Goal: Navigation & Orientation: Find specific page/section

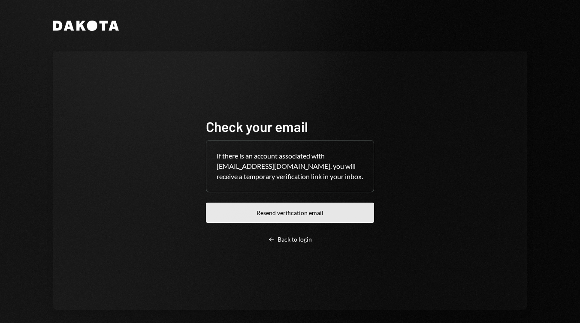
click at [272, 211] on button "Resend verification email" at bounding box center [290, 213] width 168 height 20
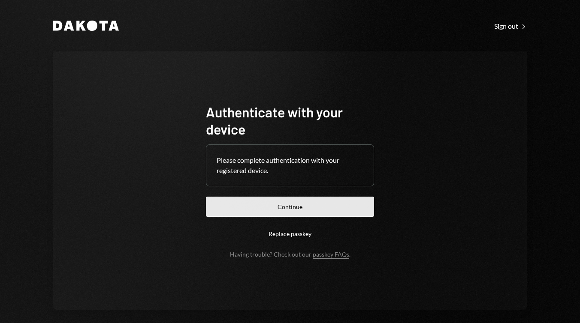
click at [338, 207] on button "Continue" at bounding box center [290, 207] width 168 height 20
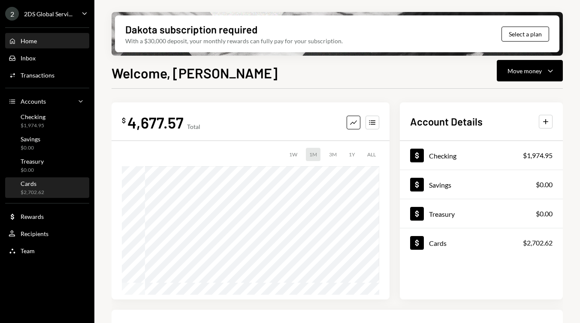
click at [51, 181] on div "Cards $2,702.62" at bounding box center [47, 188] width 77 height 16
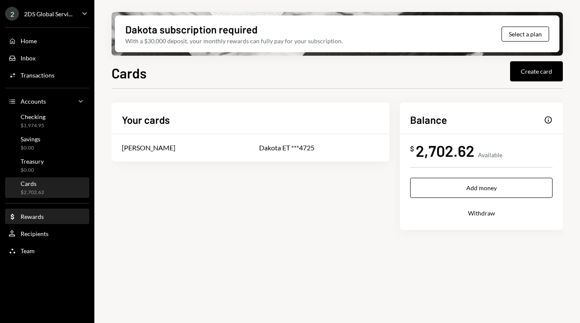
click at [46, 218] on div "Dollar Rewards" at bounding box center [47, 217] width 77 height 8
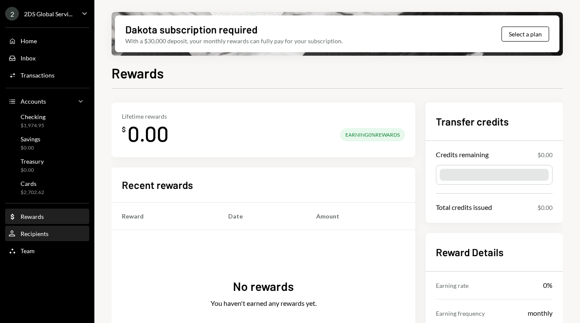
click at [51, 231] on div "User Recipients" at bounding box center [47, 234] width 77 height 8
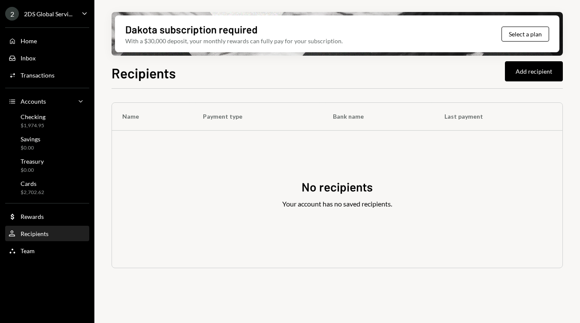
click at [54, 49] on div "Home Home Inbox Inbox Activities Transactions Accounts Accounts Caret Down Chec…" at bounding box center [47, 141] width 94 height 238
click at [54, 44] on div "Home Home" at bounding box center [47, 41] width 77 height 8
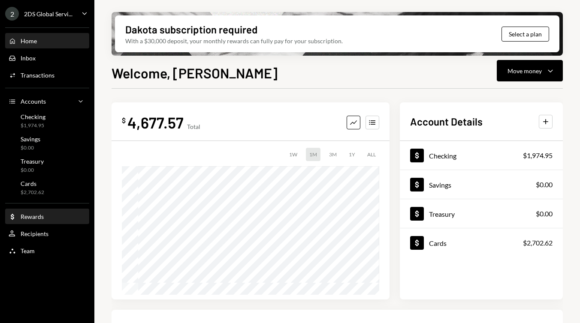
click at [46, 214] on div "Dollar Rewards" at bounding box center [47, 217] width 77 height 8
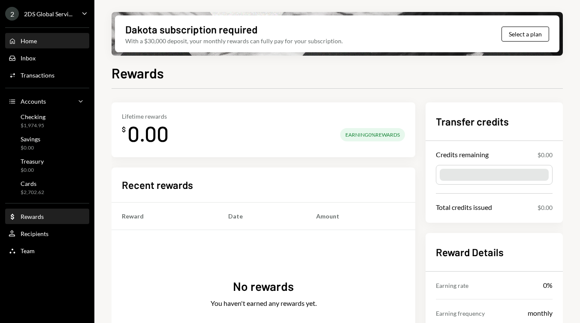
click at [47, 35] on div "Home Home" at bounding box center [47, 41] width 77 height 15
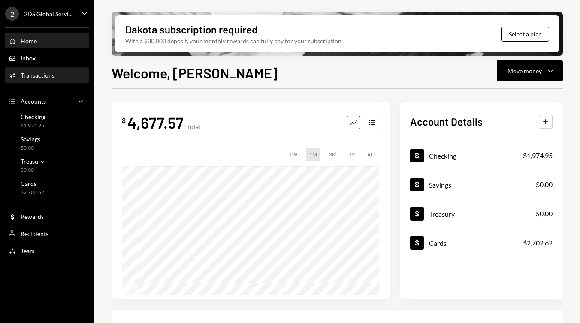
click at [73, 82] on div "Activities Transactions" at bounding box center [47, 75] width 77 height 15
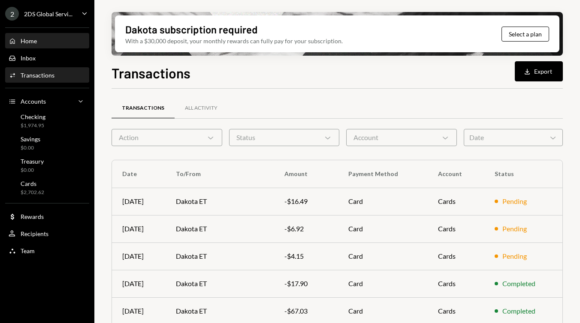
click at [54, 44] on div "Home Home" at bounding box center [47, 41] width 77 height 8
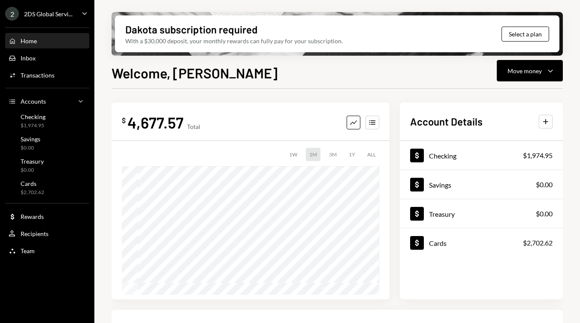
click at [54, 44] on div "Home Home" at bounding box center [47, 41] width 77 height 8
click at [44, 56] on div "Inbox Inbox" at bounding box center [47, 58] width 77 height 8
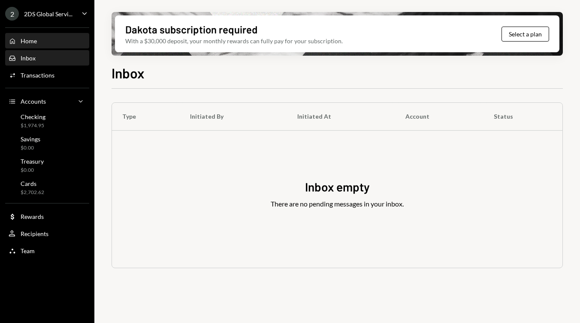
click at [44, 43] on div "Home Home" at bounding box center [47, 41] width 77 height 8
